Goal: Unclear: Browse casually

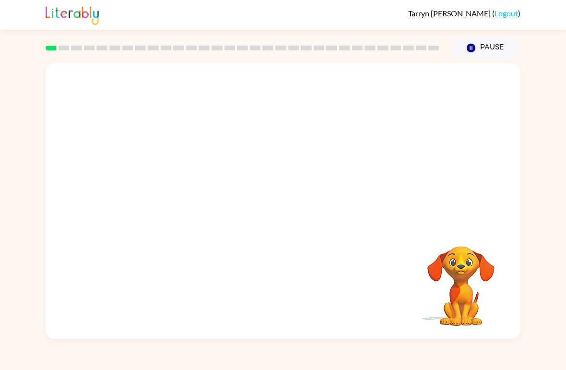
click at [174, 182] on video "Your browser must support playing .mp4 files to use Literably. Please try using…" at bounding box center [283, 144] width 475 height 163
click at [293, 209] on button "button" at bounding box center [282, 206] width 61 height 35
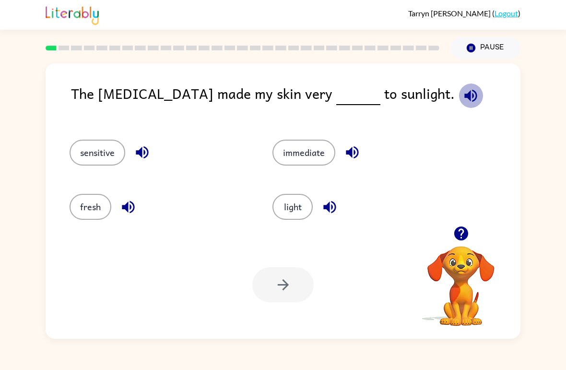
click at [465, 99] on icon "button" at bounding box center [471, 95] width 12 height 12
click at [101, 166] on button "sensitive" at bounding box center [98, 153] width 56 height 26
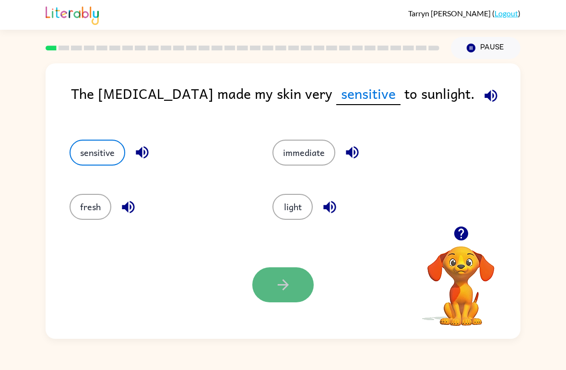
click at [279, 286] on icon "button" at bounding box center [282, 284] width 11 height 11
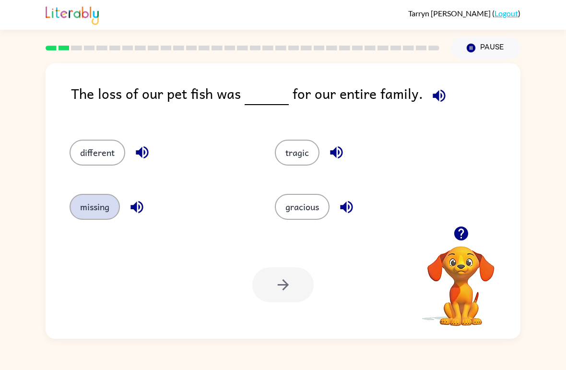
click at [91, 219] on button "missing" at bounding box center [95, 207] width 50 height 26
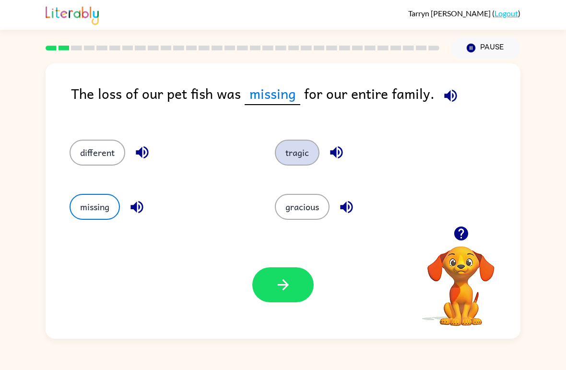
click at [304, 146] on button "tragic" at bounding box center [297, 153] width 45 height 26
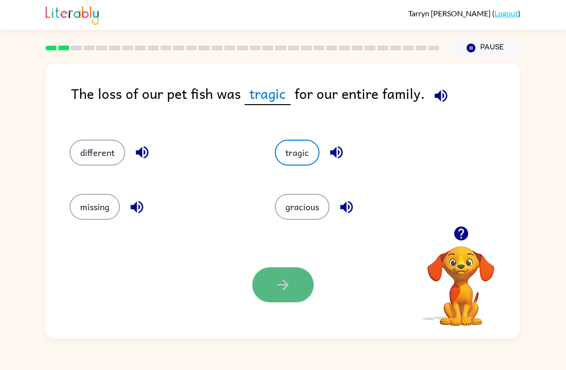
click at [300, 285] on button "button" at bounding box center [282, 284] width 61 height 35
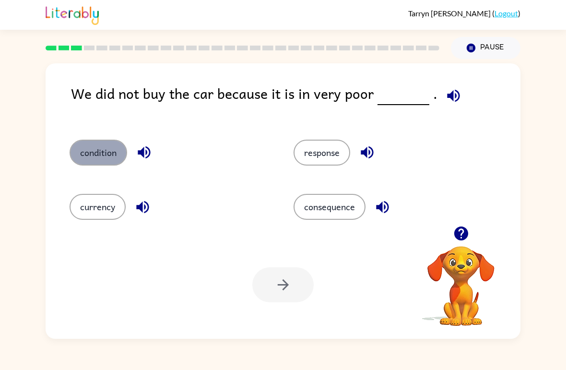
click at [99, 152] on button "condition" at bounding box center [99, 153] width 58 height 26
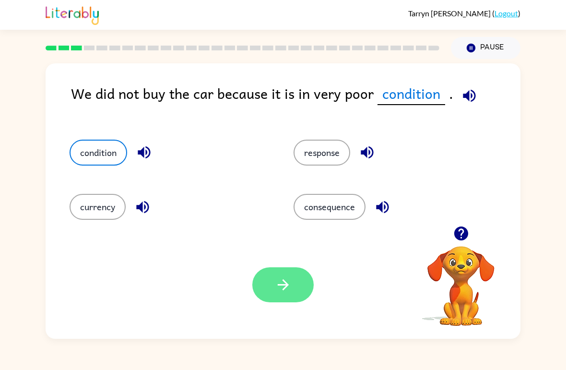
click at [284, 287] on icon "button" at bounding box center [283, 284] width 17 height 17
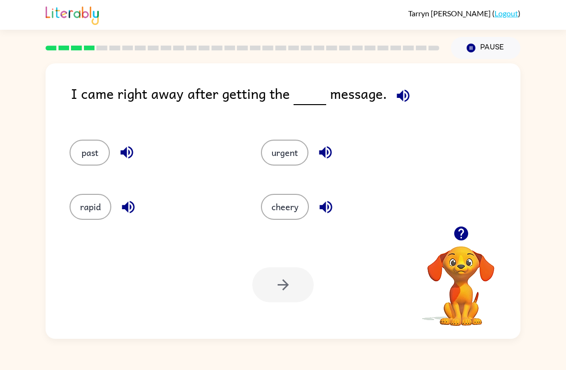
click at [461, 236] on icon "button" at bounding box center [461, 234] width 14 height 14
click at [279, 153] on button "urgent" at bounding box center [285, 153] width 48 height 26
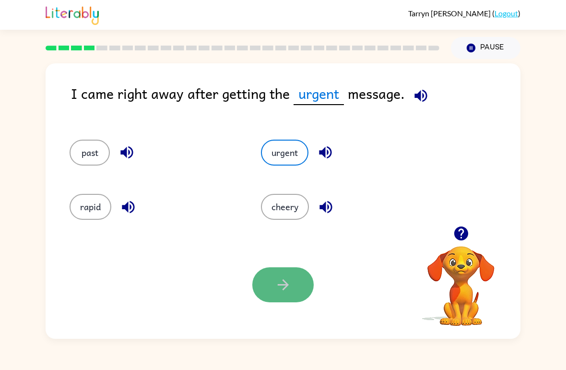
click at [288, 285] on icon "button" at bounding box center [282, 284] width 11 height 11
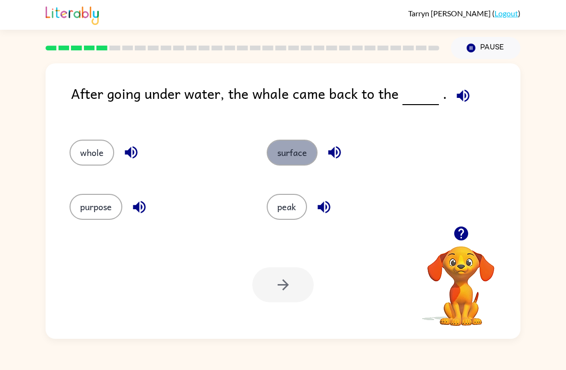
click at [295, 155] on button "surface" at bounding box center [292, 153] width 51 height 26
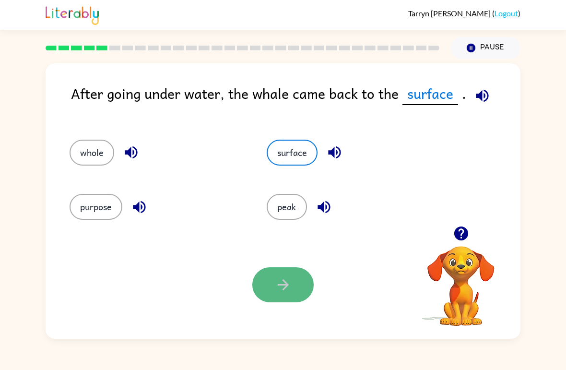
click at [274, 292] on button "button" at bounding box center [282, 284] width 61 height 35
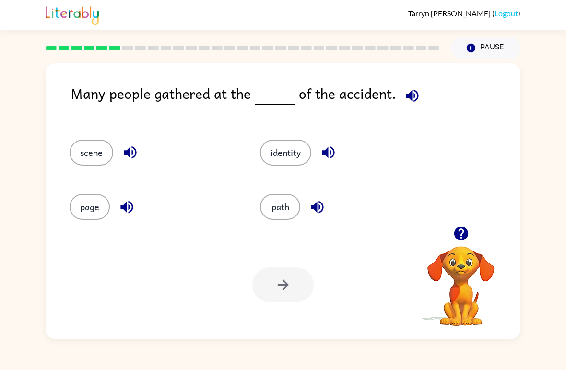
click at [409, 99] on icon "button" at bounding box center [412, 95] width 17 height 17
click at [108, 152] on button "scene" at bounding box center [92, 153] width 44 height 26
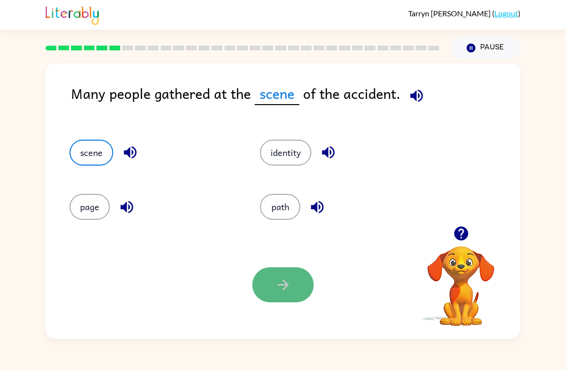
click at [272, 294] on button "button" at bounding box center [282, 284] width 61 height 35
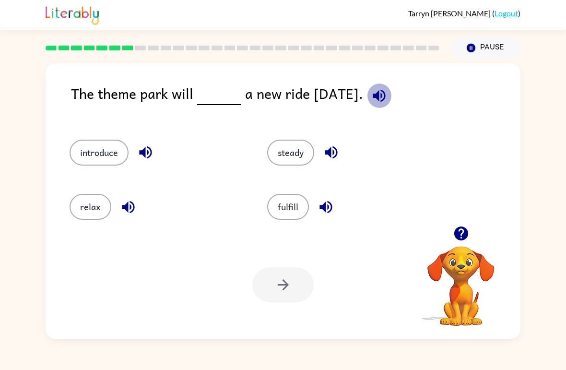
click at [388, 97] on icon "button" at bounding box center [379, 95] width 17 height 17
click at [122, 159] on button "introduce" at bounding box center [99, 153] width 59 height 26
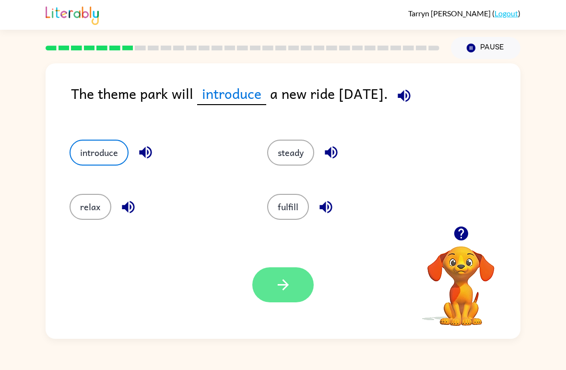
click at [311, 281] on button "button" at bounding box center [282, 284] width 61 height 35
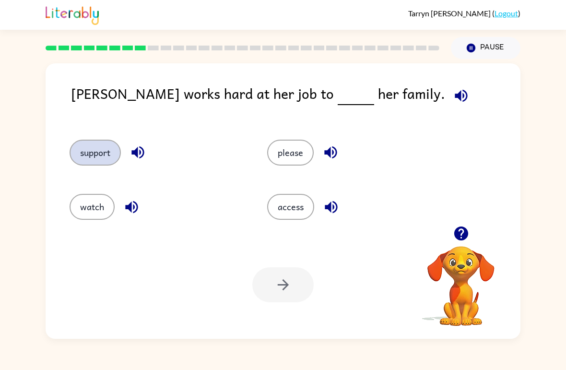
click at [84, 148] on button "support" at bounding box center [95, 153] width 51 height 26
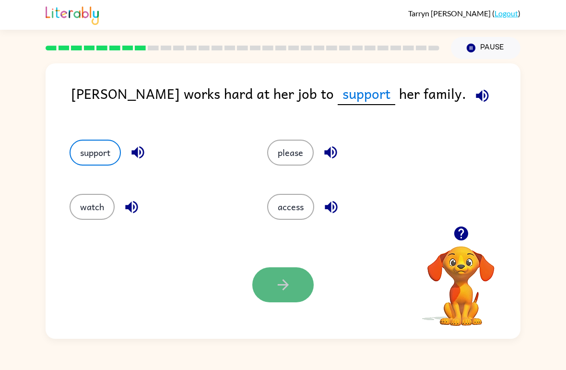
click at [270, 280] on button "button" at bounding box center [282, 284] width 61 height 35
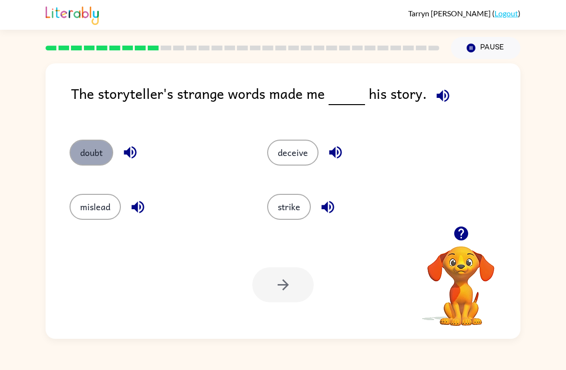
click at [94, 150] on button "doubt" at bounding box center [92, 153] width 44 height 26
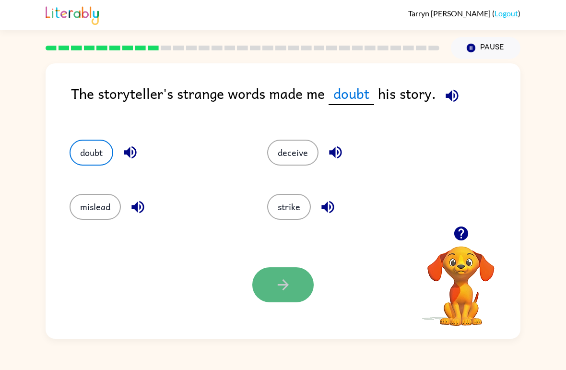
click at [293, 275] on button "button" at bounding box center [282, 284] width 61 height 35
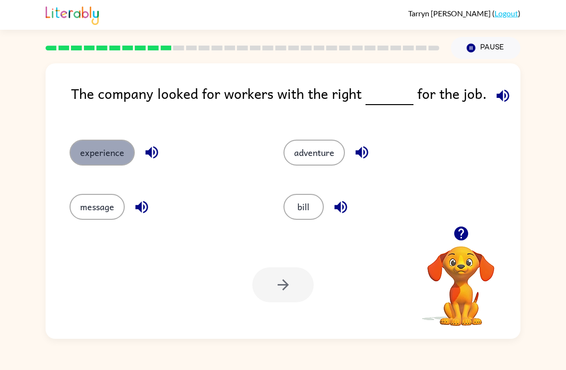
click at [101, 152] on button "experience" at bounding box center [102, 153] width 65 height 26
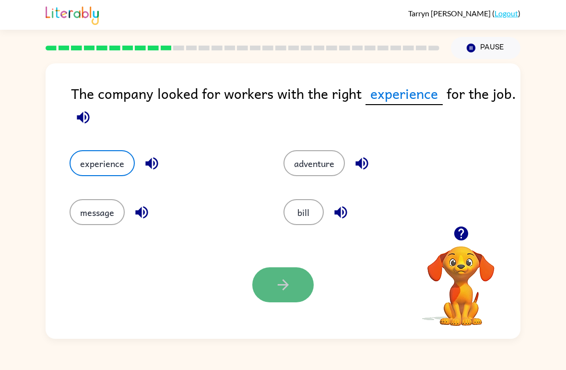
click at [276, 268] on button "button" at bounding box center [282, 284] width 61 height 35
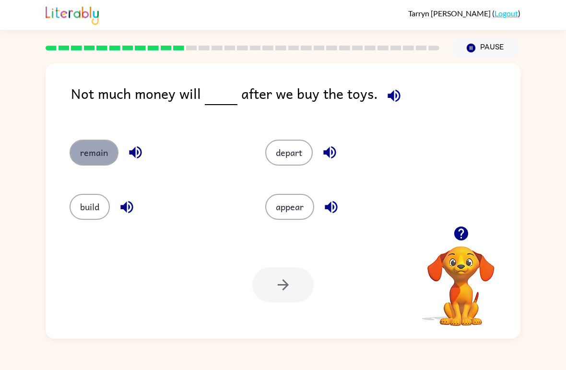
click at [87, 151] on button "remain" at bounding box center [94, 153] width 49 height 26
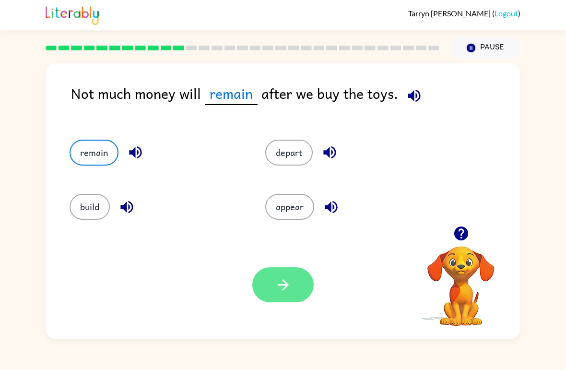
click at [295, 302] on button "button" at bounding box center [282, 284] width 61 height 35
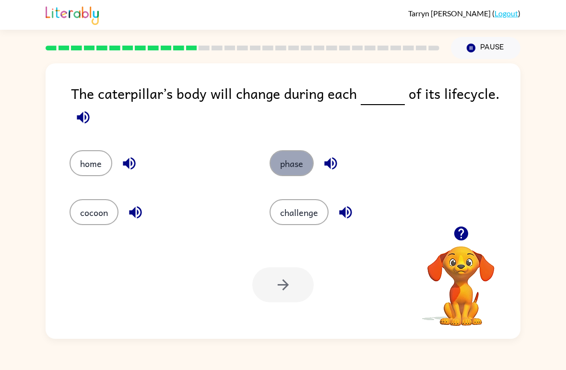
click at [278, 159] on button "phase" at bounding box center [292, 163] width 44 height 26
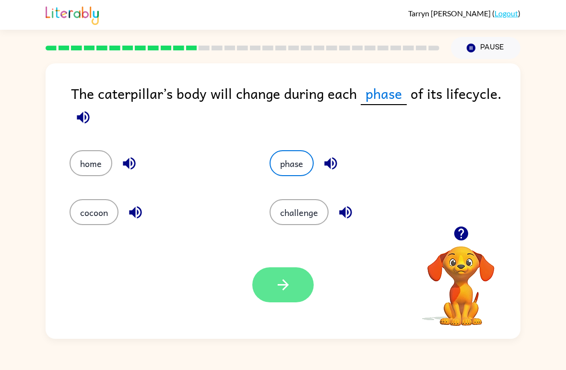
click at [272, 277] on button "button" at bounding box center [282, 284] width 61 height 35
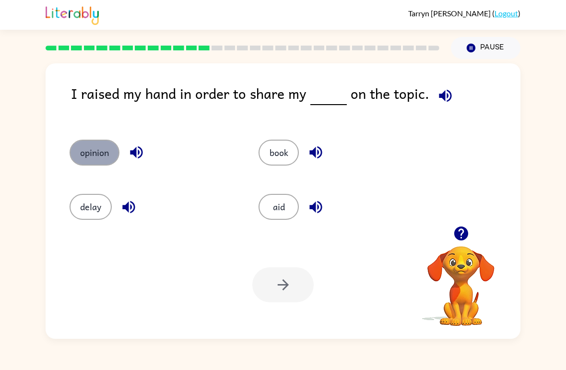
click at [96, 149] on button "opinion" at bounding box center [95, 153] width 50 height 26
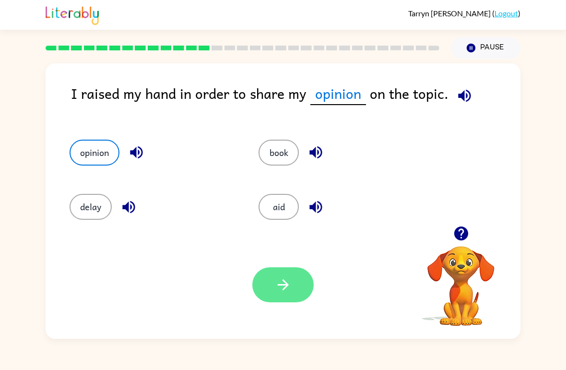
click at [296, 282] on button "button" at bounding box center [282, 284] width 61 height 35
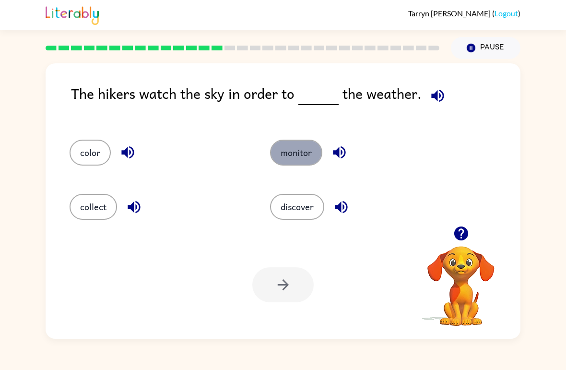
click at [293, 159] on button "monitor" at bounding box center [296, 153] width 52 height 26
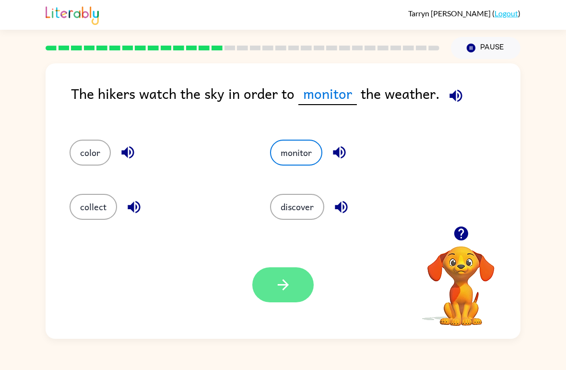
click at [280, 281] on icon "button" at bounding box center [283, 284] width 17 height 17
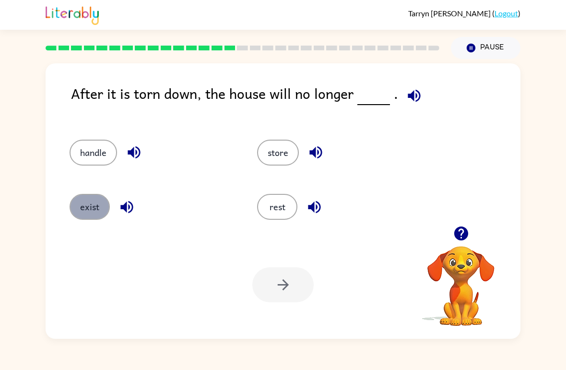
click at [96, 208] on button "exist" at bounding box center [90, 207] width 40 height 26
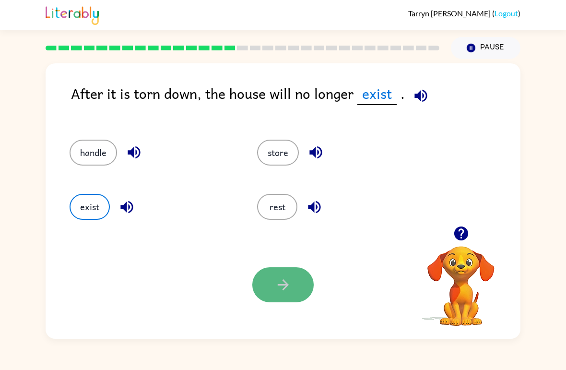
click at [281, 279] on icon "button" at bounding box center [283, 284] width 17 height 17
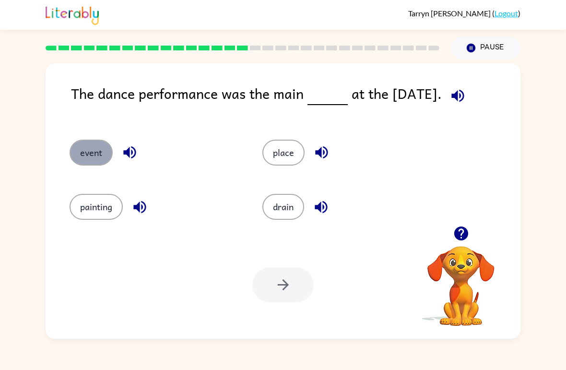
click at [102, 158] on button "event" at bounding box center [91, 153] width 43 height 26
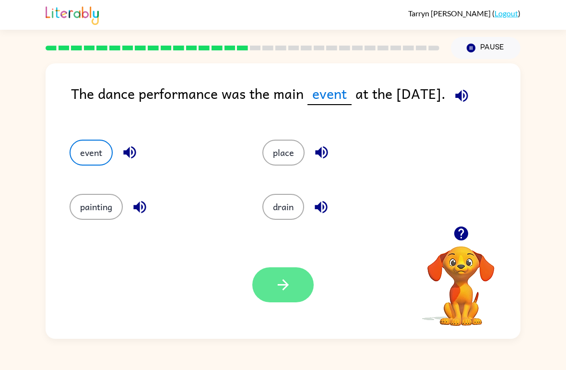
click at [300, 294] on button "button" at bounding box center [282, 284] width 61 height 35
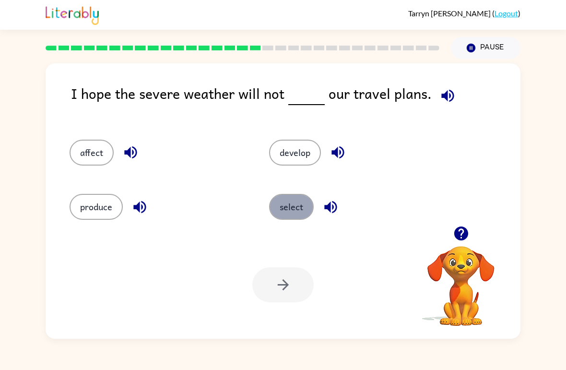
click at [289, 205] on button "select" at bounding box center [291, 207] width 45 height 26
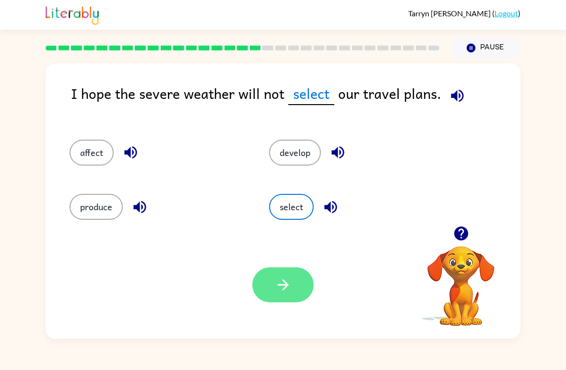
click at [282, 270] on button "button" at bounding box center [282, 284] width 61 height 35
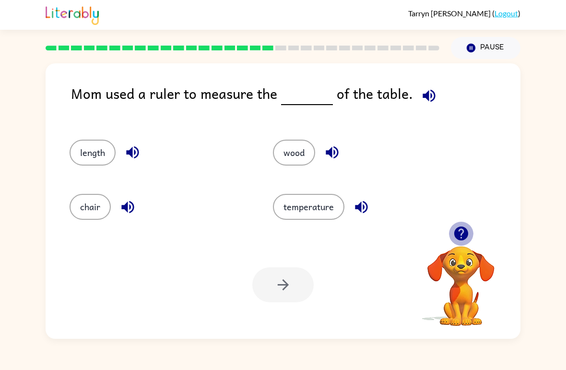
click at [460, 234] on icon "button" at bounding box center [461, 234] width 14 height 14
click at [101, 147] on button "length" at bounding box center [93, 153] width 46 height 26
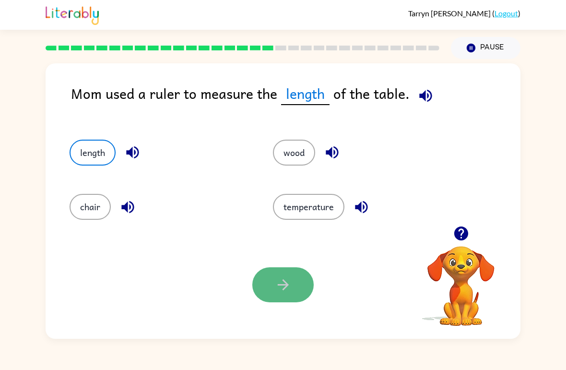
click at [289, 292] on icon "button" at bounding box center [283, 284] width 17 height 17
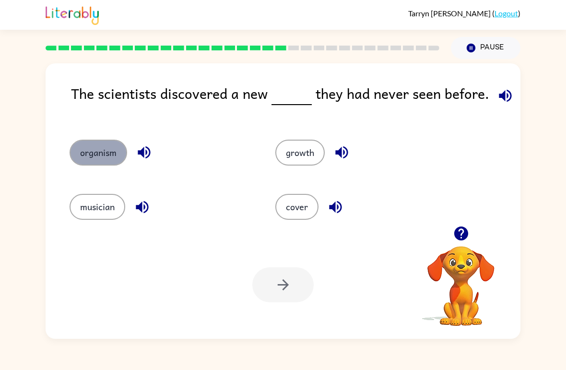
click at [108, 152] on button "organism" at bounding box center [99, 153] width 58 height 26
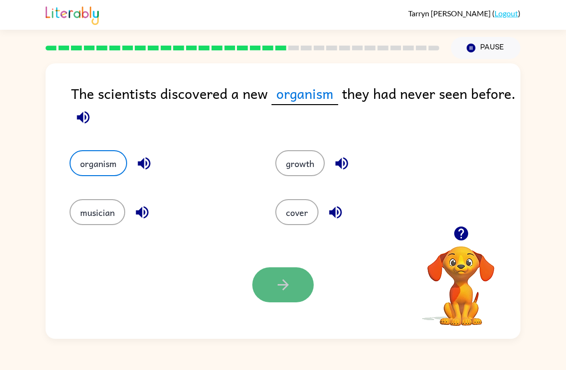
click at [281, 296] on button "button" at bounding box center [282, 284] width 61 height 35
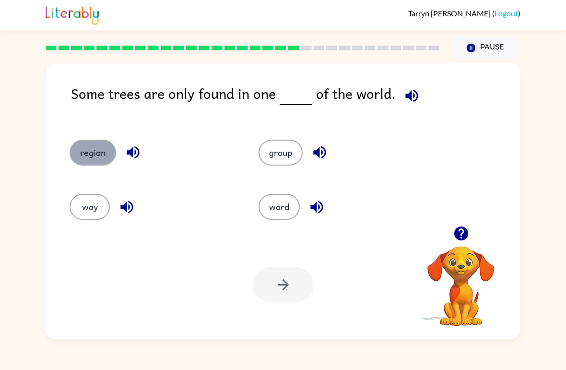
click at [102, 161] on button "region" at bounding box center [93, 153] width 47 height 26
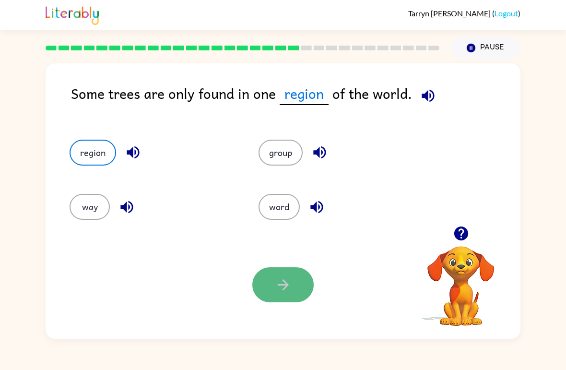
click at [294, 301] on button "button" at bounding box center [282, 284] width 61 height 35
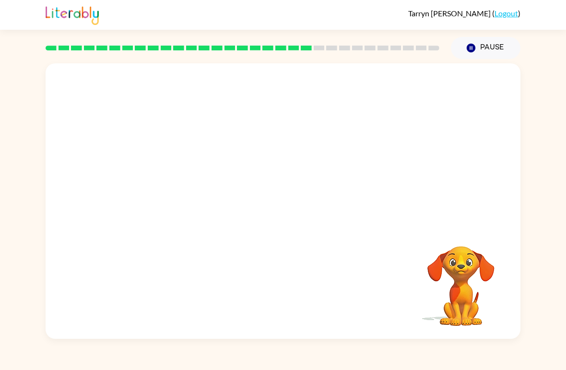
click at [198, 200] on video "Your browser must support playing .mp4 files to use Literably. Please try using…" at bounding box center [283, 144] width 475 height 163
click at [198, 198] on video "Your browser must support playing .mp4 files to use Literably. Please try using…" at bounding box center [283, 144] width 475 height 163
click at [204, 201] on video "Your browser must support playing .mp4 files to use Literably. Please try using…" at bounding box center [283, 144] width 475 height 163
click at [287, 203] on icon "button" at bounding box center [283, 206] width 17 height 17
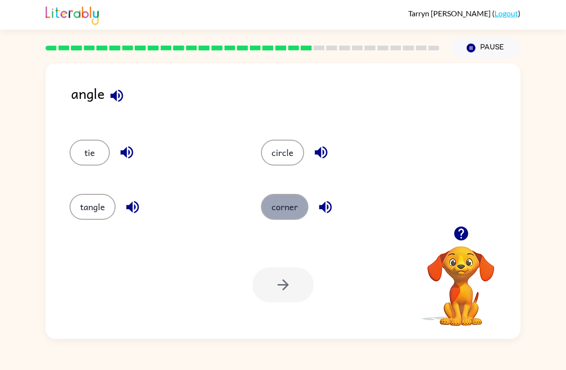
click at [274, 210] on button "corner" at bounding box center [285, 207] width 48 height 26
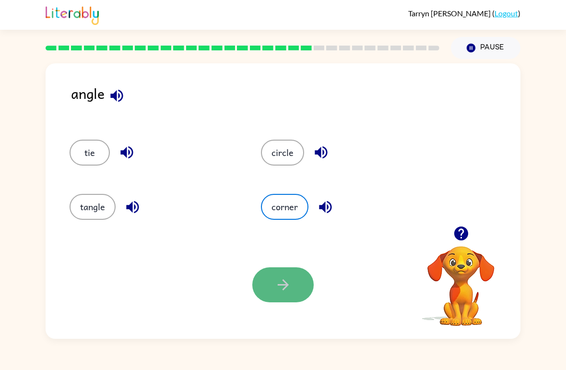
click at [282, 287] on icon "button" at bounding box center [283, 284] width 17 height 17
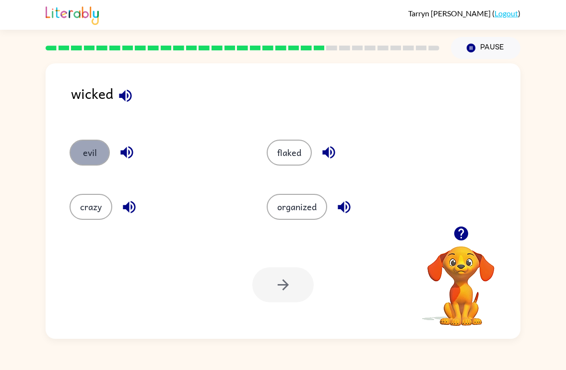
click at [77, 147] on button "evil" at bounding box center [90, 153] width 40 height 26
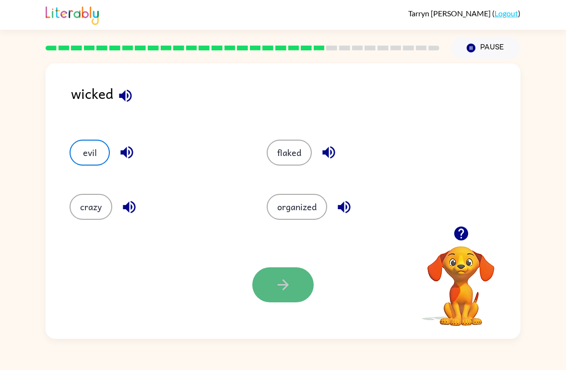
click at [295, 276] on button "button" at bounding box center [282, 284] width 61 height 35
click at [285, 299] on div at bounding box center [282, 284] width 61 height 35
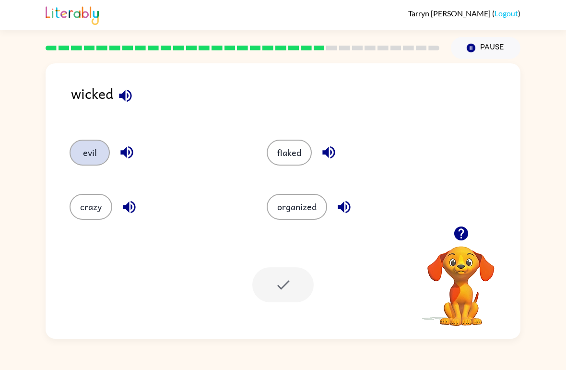
click at [90, 149] on button "evil" at bounding box center [90, 153] width 40 height 26
click at [127, 95] on icon "button" at bounding box center [125, 95] width 12 height 12
click at [97, 204] on button "crazy" at bounding box center [91, 207] width 43 height 26
click at [92, 158] on button "evil" at bounding box center [90, 153] width 40 height 26
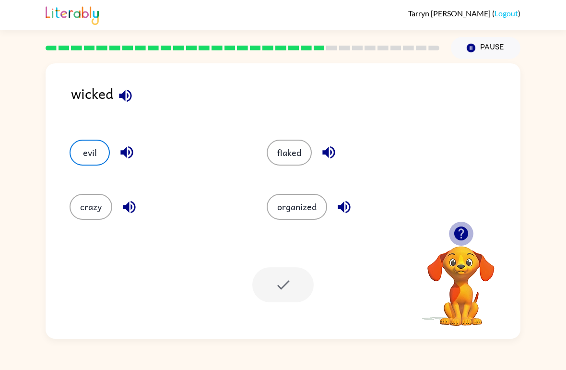
click at [465, 237] on icon "button" at bounding box center [461, 234] width 14 height 14
click at [96, 147] on button "evil" at bounding box center [90, 153] width 40 height 26
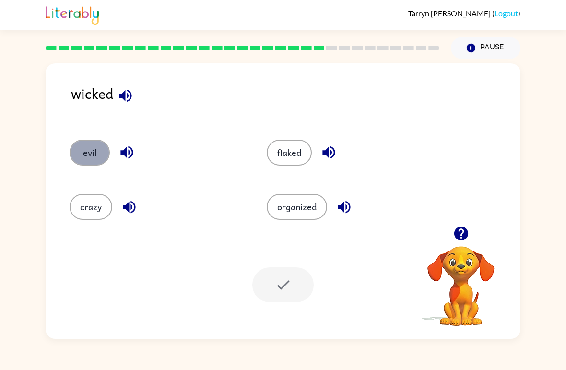
click at [96, 147] on button "evil" at bounding box center [90, 153] width 40 height 26
click at [296, 270] on div at bounding box center [282, 284] width 61 height 35
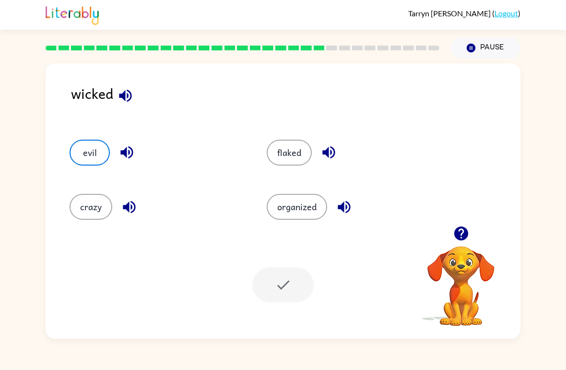
click at [296, 270] on div at bounding box center [282, 284] width 61 height 35
click at [281, 300] on div at bounding box center [282, 284] width 61 height 35
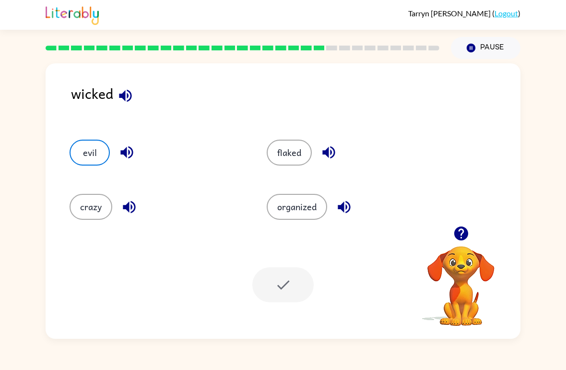
click at [281, 300] on div at bounding box center [282, 284] width 61 height 35
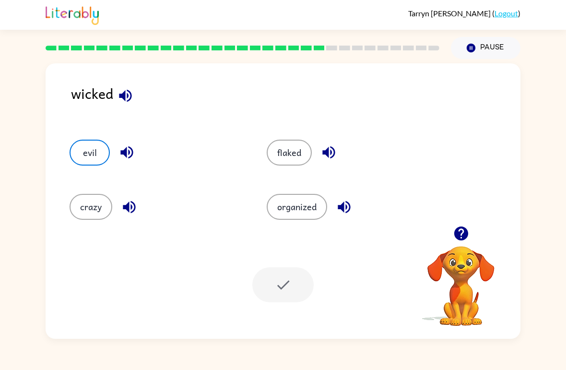
click at [281, 300] on div at bounding box center [282, 284] width 61 height 35
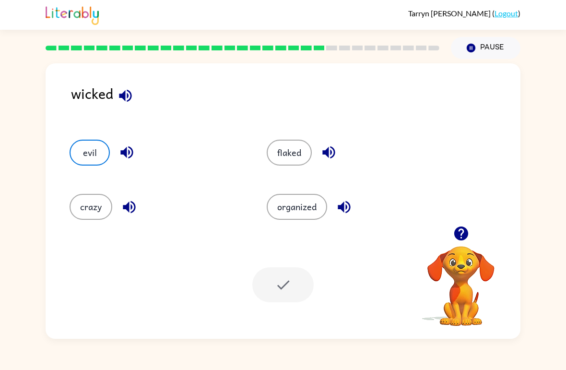
click at [281, 300] on div at bounding box center [282, 284] width 61 height 35
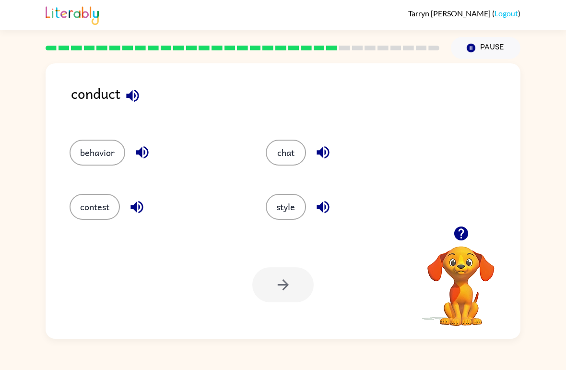
click at [321, 52] on div at bounding box center [243, 48] width 406 height 34
click at [342, 51] on div at bounding box center [243, 48] width 406 height 34
click at [90, 205] on button "contest" at bounding box center [95, 207] width 50 height 26
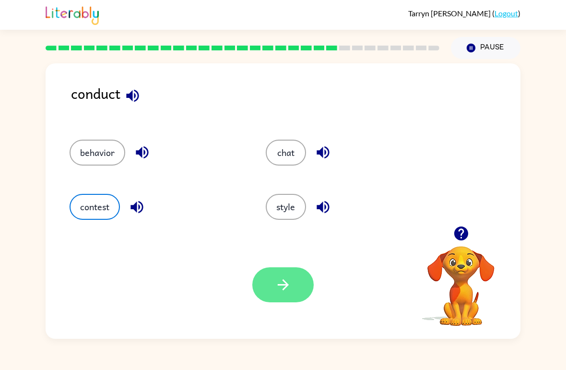
click at [291, 270] on button "button" at bounding box center [282, 284] width 61 height 35
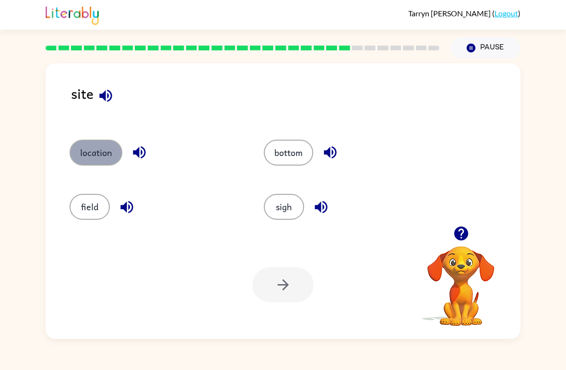
click at [99, 155] on button "location" at bounding box center [96, 153] width 53 height 26
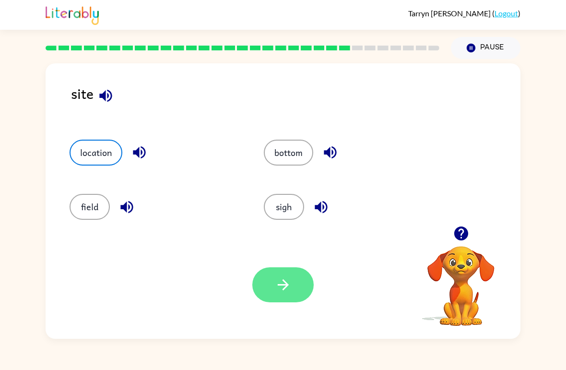
click at [296, 277] on button "button" at bounding box center [282, 284] width 61 height 35
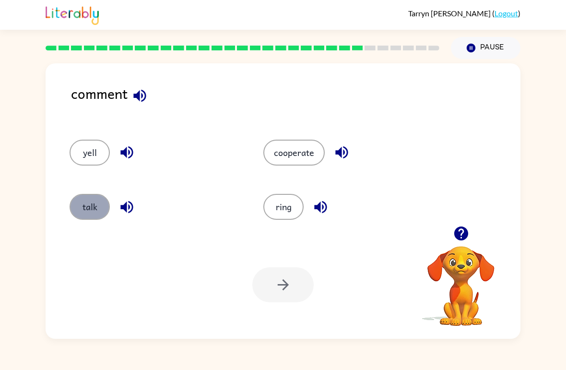
click at [93, 215] on button "talk" at bounding box center [90, 207] width 40 height 26
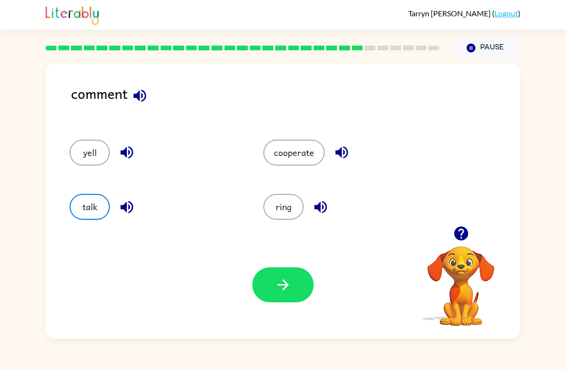
click at [309, 298] on div at bounding box center [282, 284] width 61 height 35
click at [301, 292] on button "button" at bounding box center [282, 284] width 61 height 35
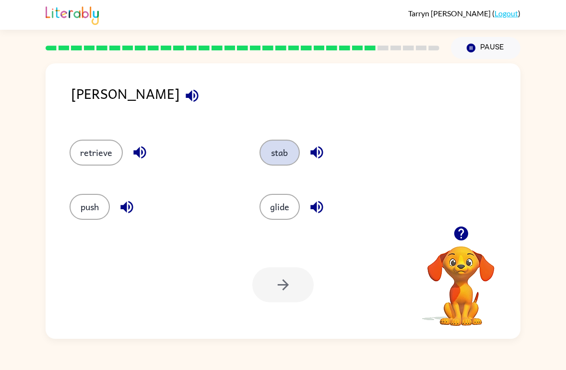
click at [272, 159] on button "stab" at bounding box center [280, 153] width 40 height 26
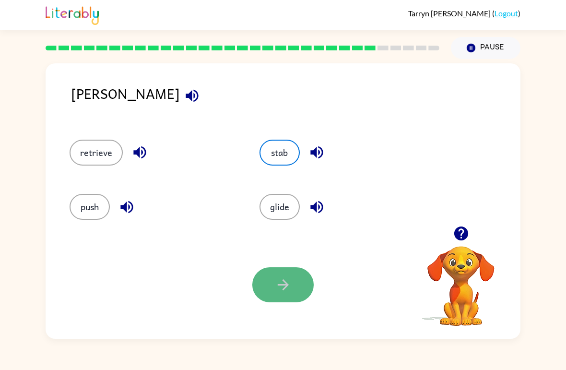
click at [287, 293] on icon "button" at bounding box center [283, 284] width 17 height 17
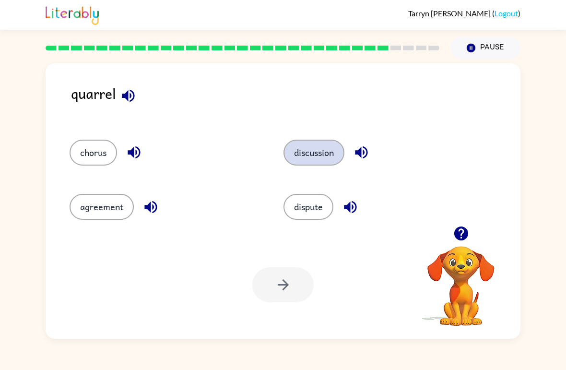
click at [312, 165] on button "discussion" at bounding box center [314, 153] width 61 height 26
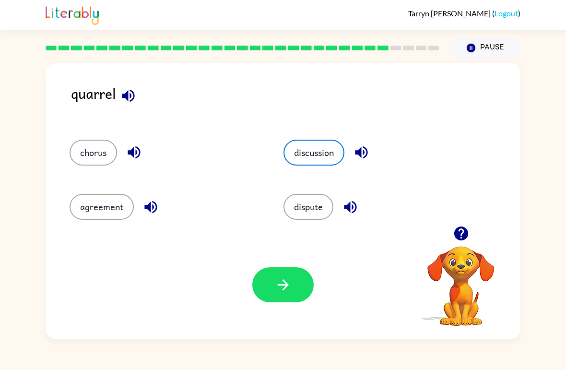
click at [273, 313] on div "Your browser must support playing .mp4 files to use Literably. Please try using…" at bounding box center [283, 285] width 475 height 108
click at [362, 219] on div "dispute" at bounding box center [380, 207] width 192 height 26
click at [289, 278] on icon "button" at bounding box center [283, 284] width 17 height 17
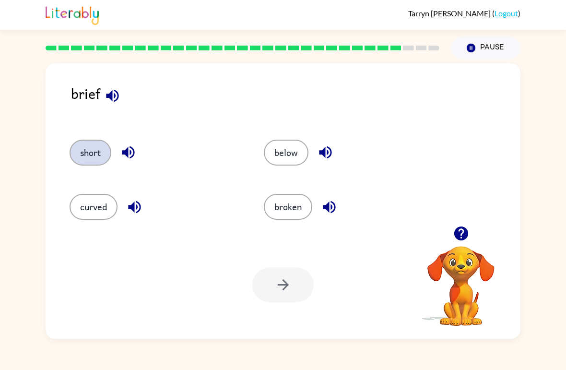
click at [96, 156] on button "short" at bounding box center [91, 153] width 42 height 26
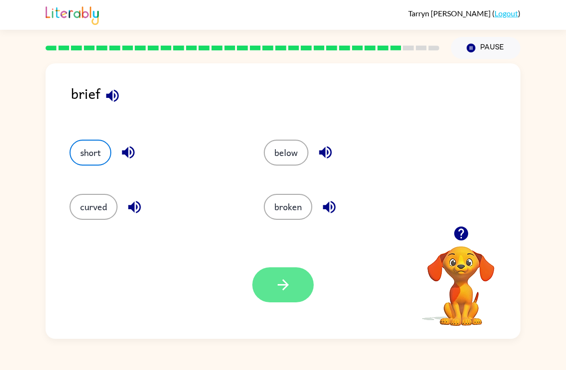
click at [283, 295] on button "button" at bounding box center [282, 284] width 61 height 35
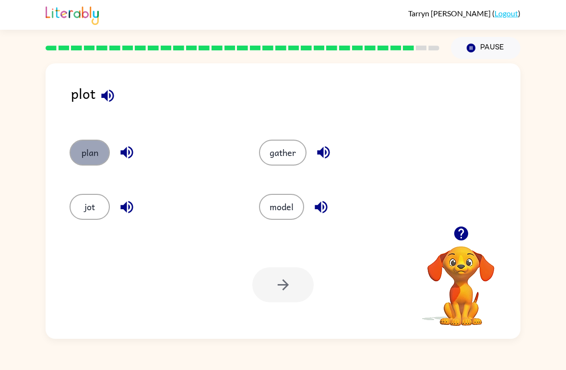
click at [93, 156] on button "plan" at bounding box center [90, 153] width 40 height 26
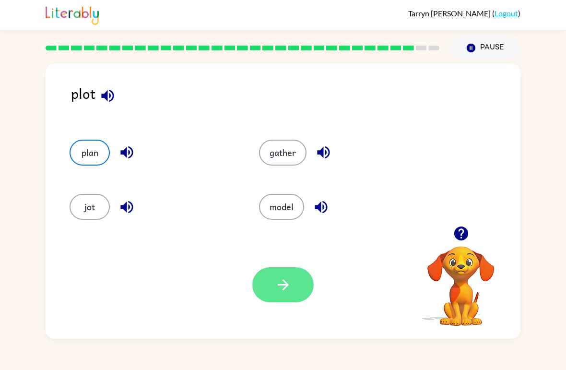
click at [288, 299] on button "button" at bounding box center [282, 284] width 61 height 35
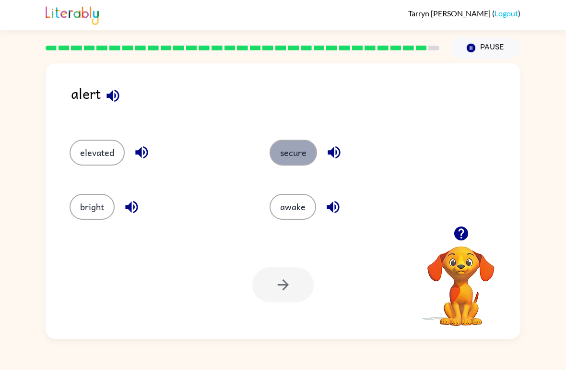
click at [287, 158] on button "secure" at bounding box center [294, 153] width 48 height 26
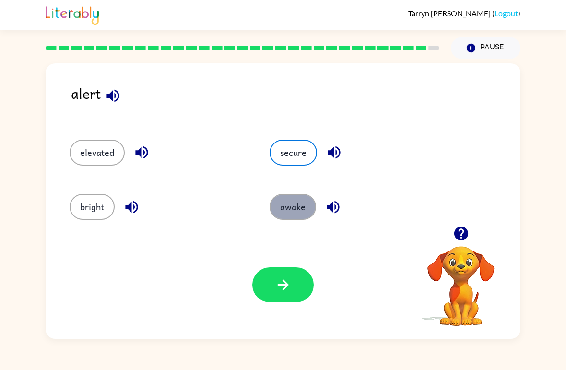
click at [285, 208] on button "awake" at bounding box center [293, 207] width 47 height 26
click at [288, 317] on div "Your browser must support playing .mp4 files to use Literably. Please try using…" at bounding box center [283, 285] width 475 height 108
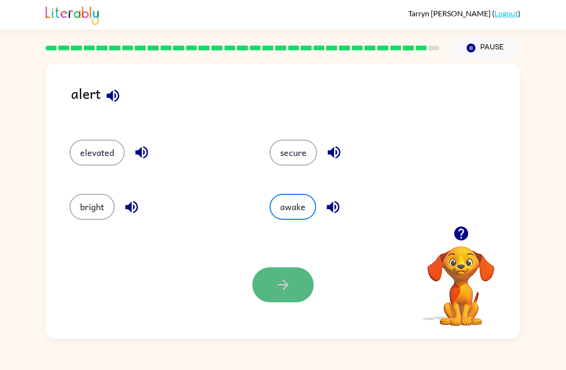
click at [283, 283] on icon "button" at bounding box center [283, 284] width 17 height 17
